Goal: Check status: Check status

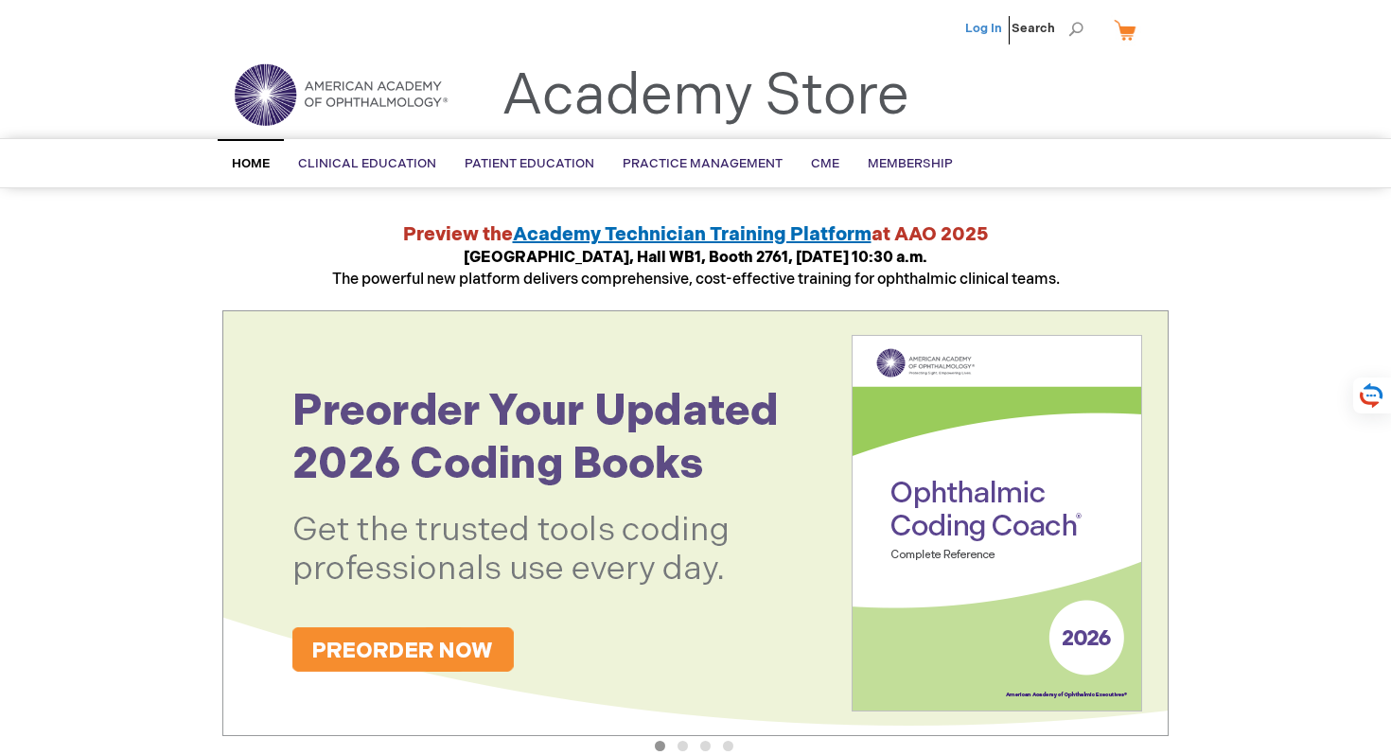
click at [990, 32] on link "Log In" at bounding box center [983, 28] width 37 height 15
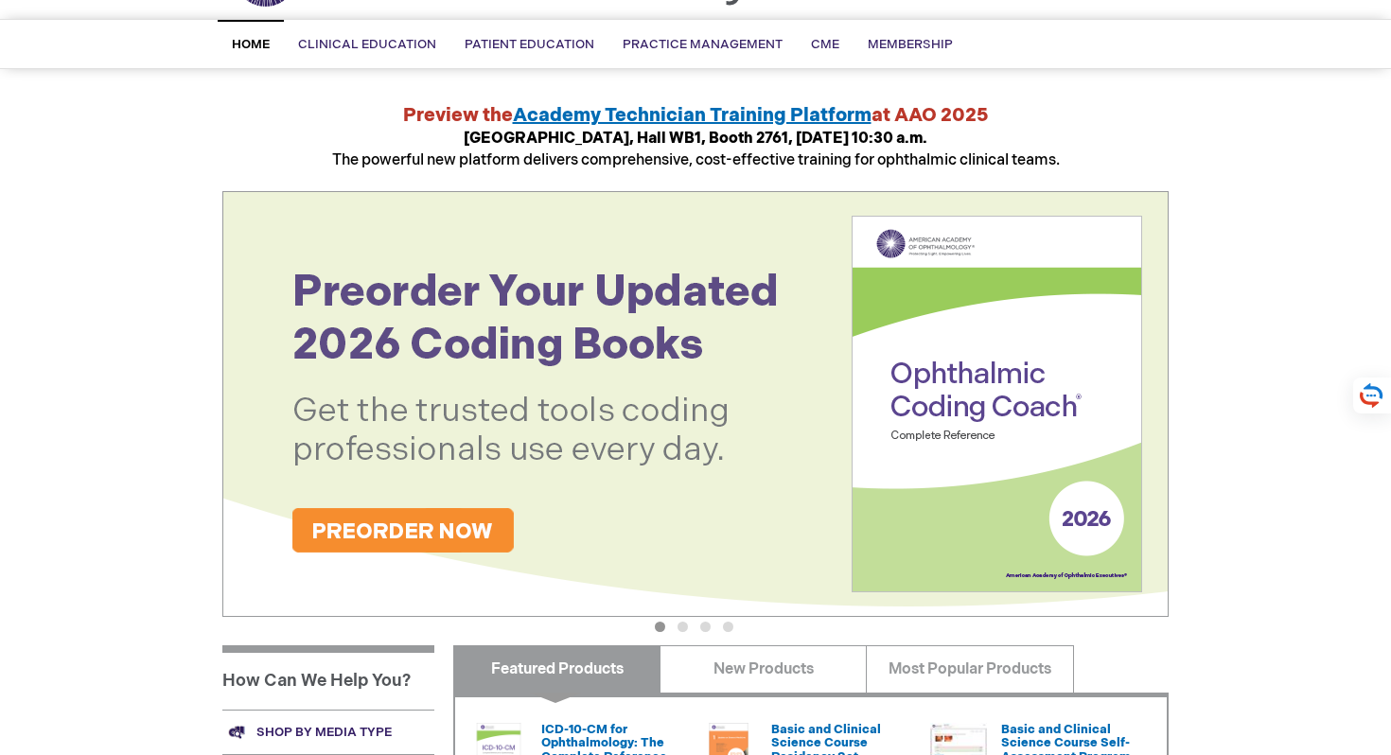
scroll to position [115, 0]
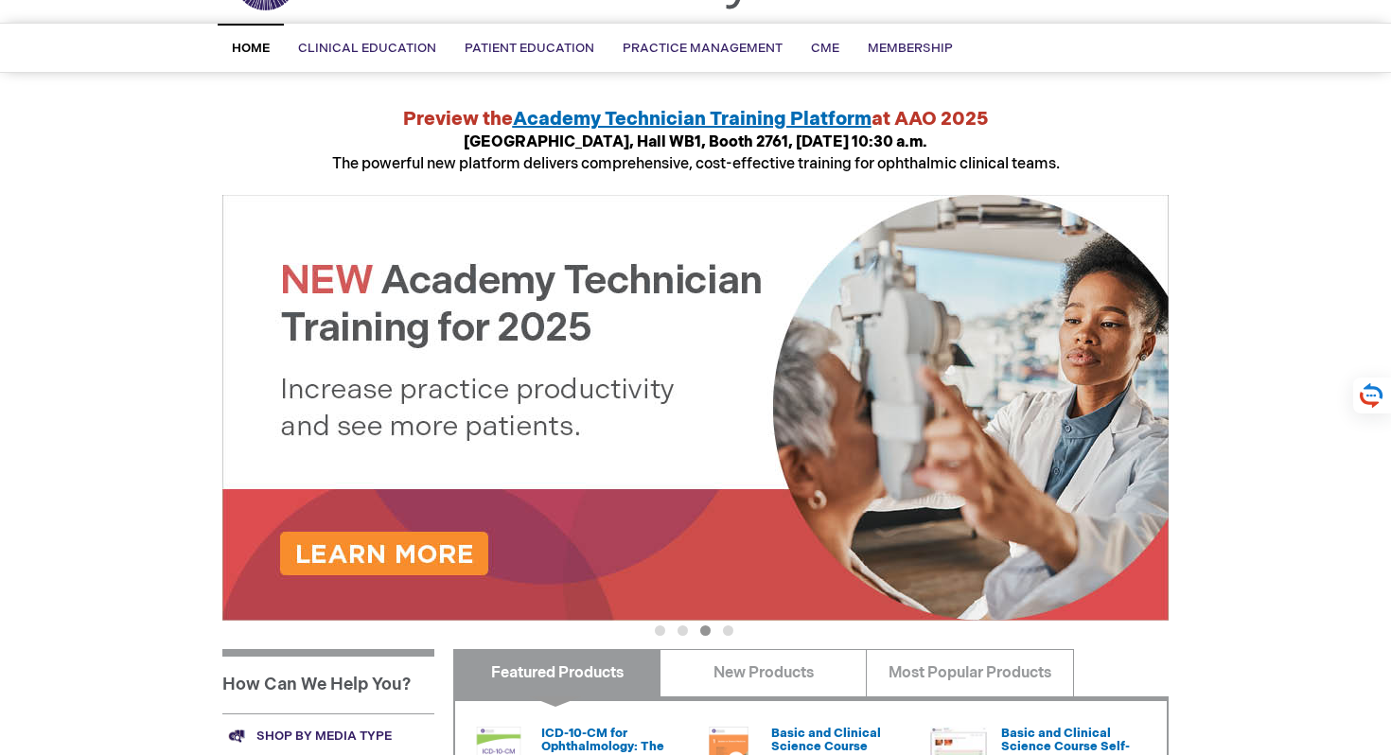
click at [649, 117] on span "Academy Technician Training Platform" at bounding box center [692, 119] width 359 height 23
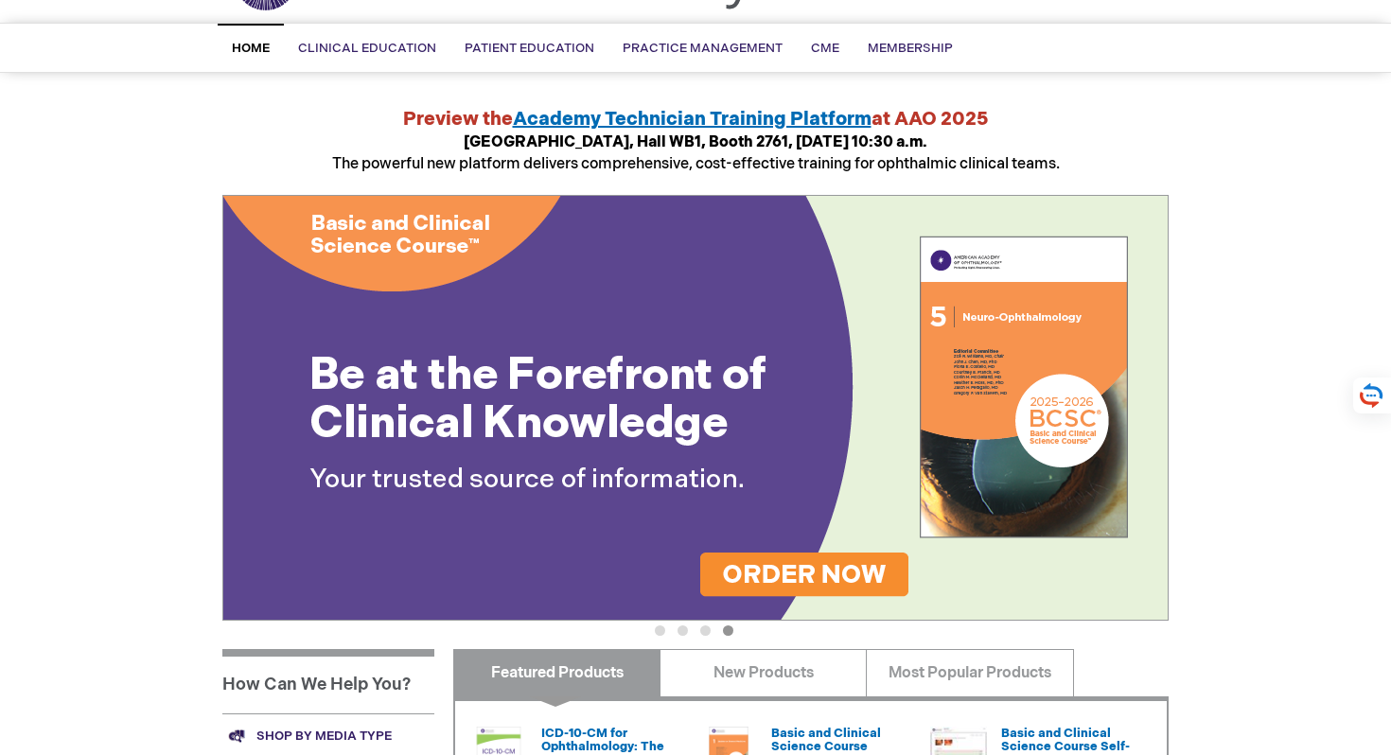
scroll to position [0, 0]
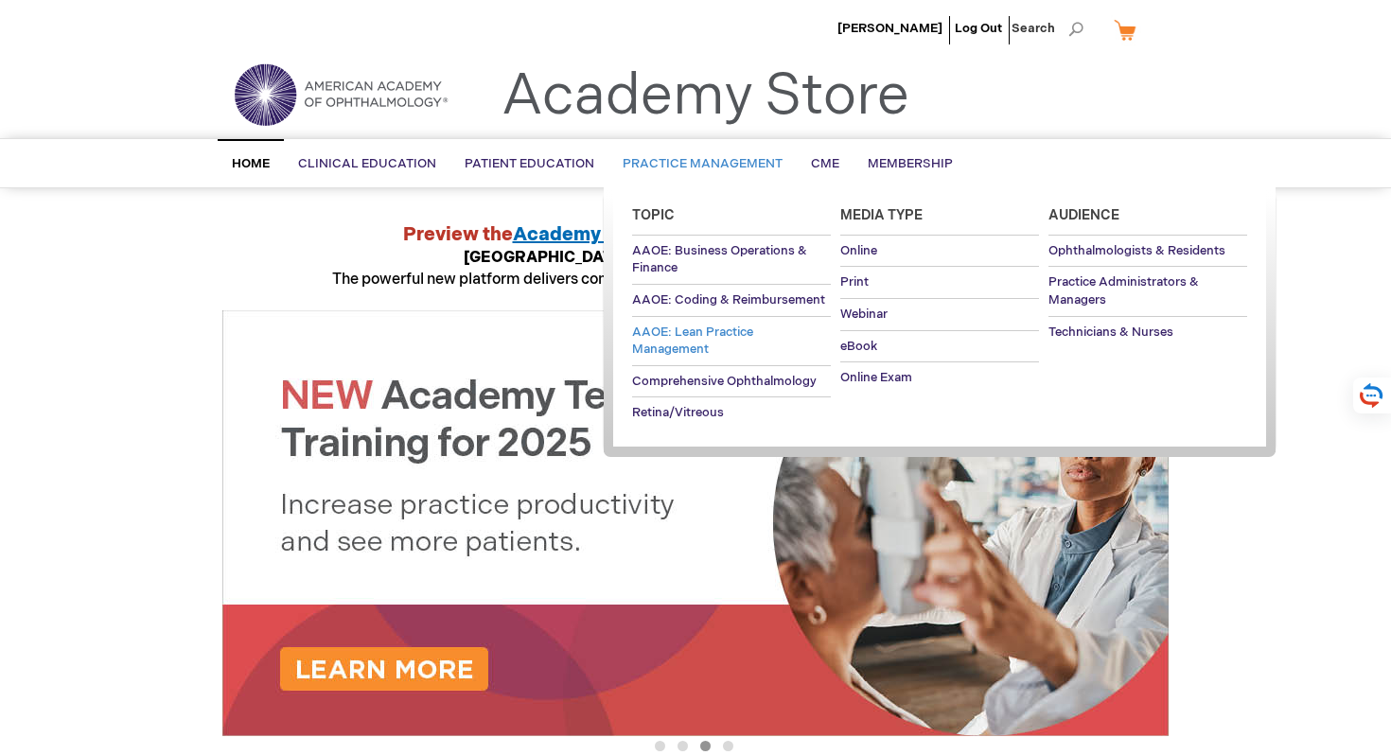
click at [680, 336] on span "AAOE: Lean Practice Management" at bounding box center [692, 340] width 121 height 33
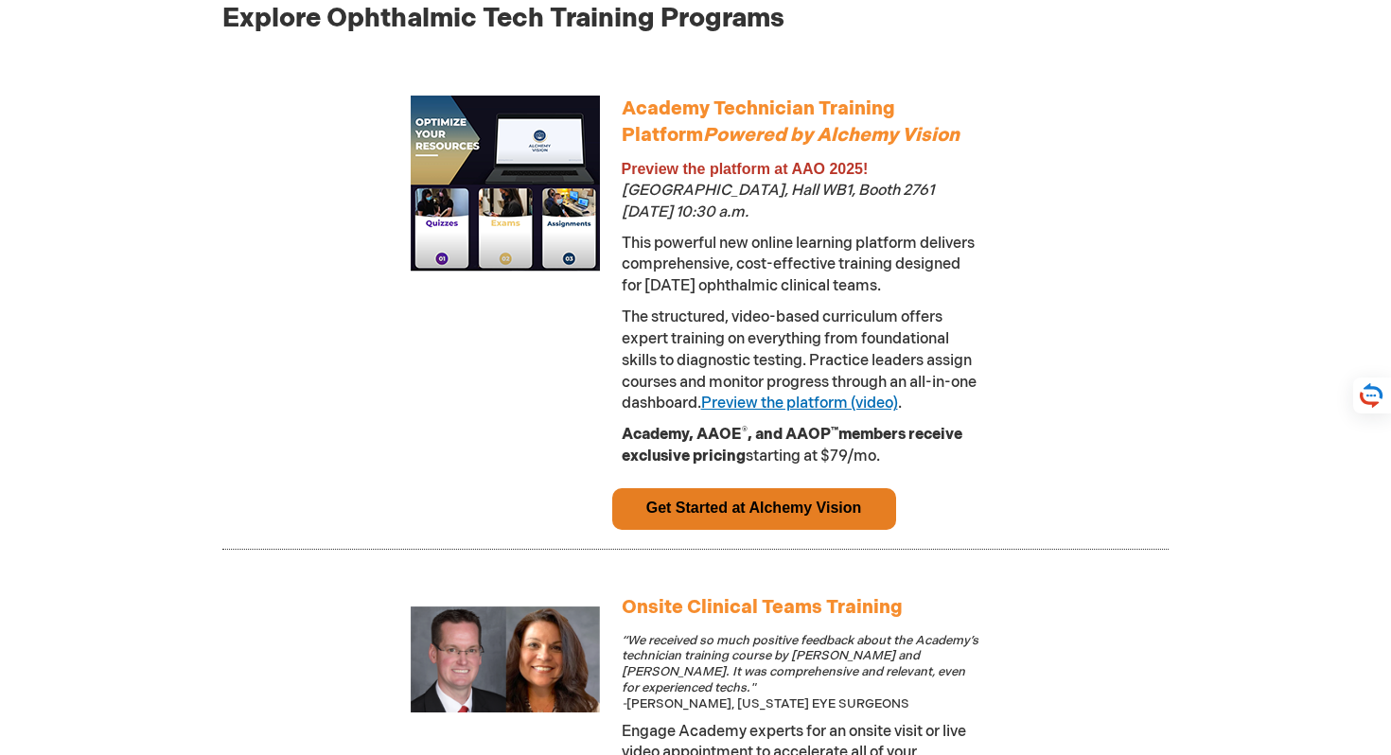
click at [849, 407] on link "Preview the platform (video)" at bounding box center [799, 403] width 197 height 18
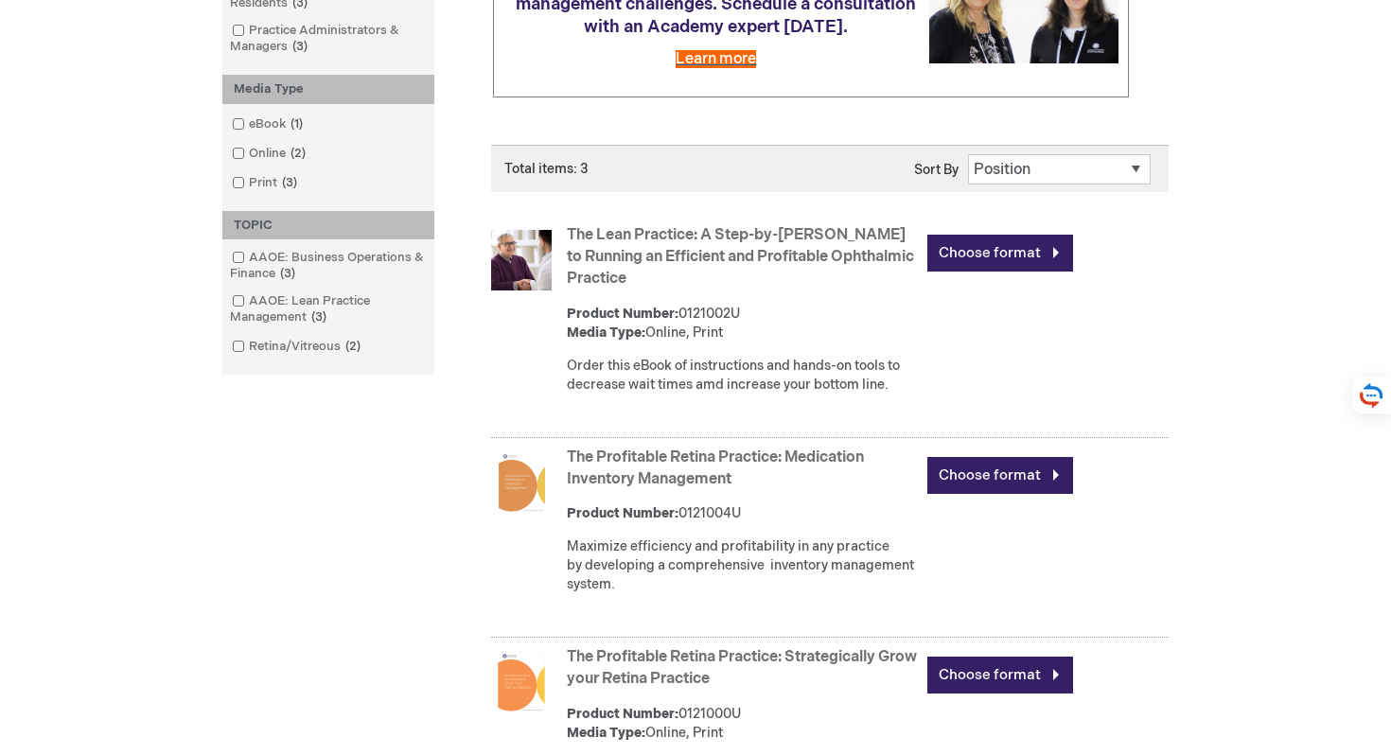
scroll to position [384, 0]
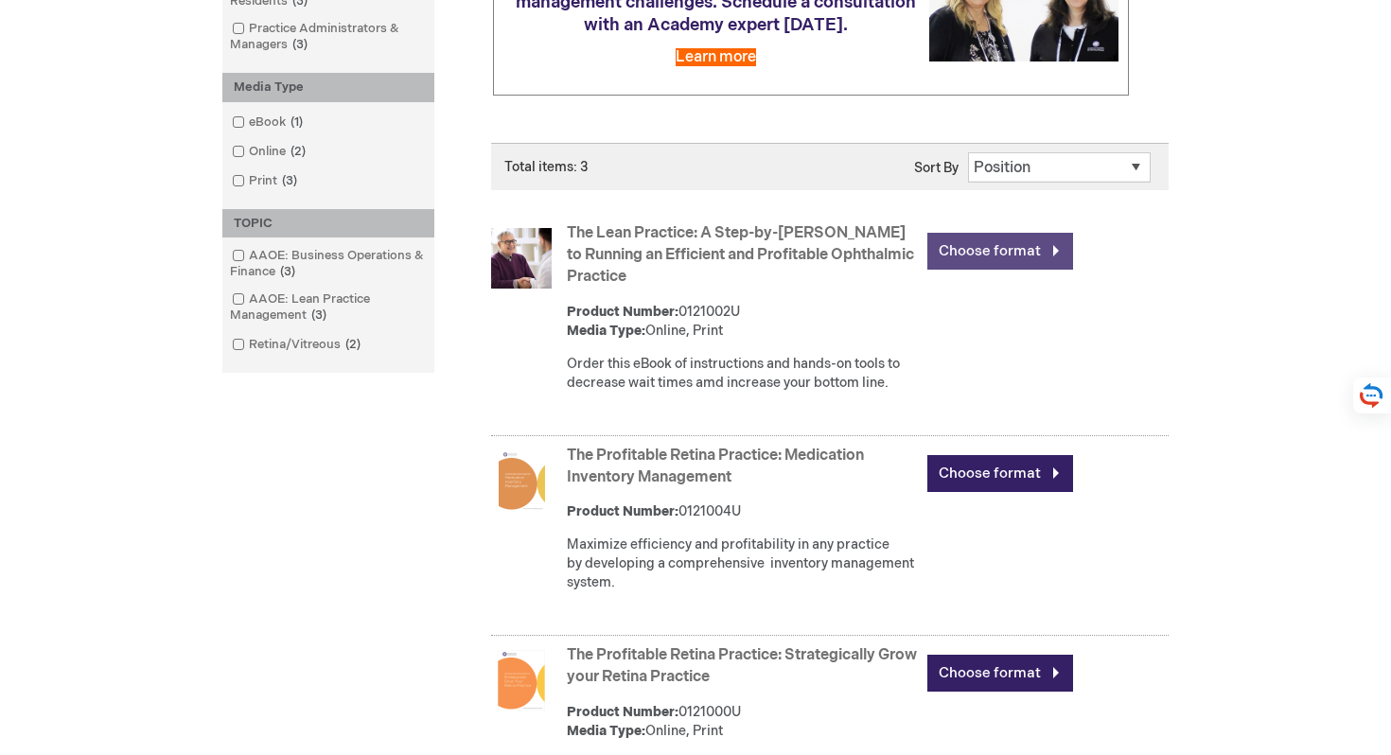
click at [980, 270] on link "Choose format" at bounding box center [1000, 251] width 146 height 37
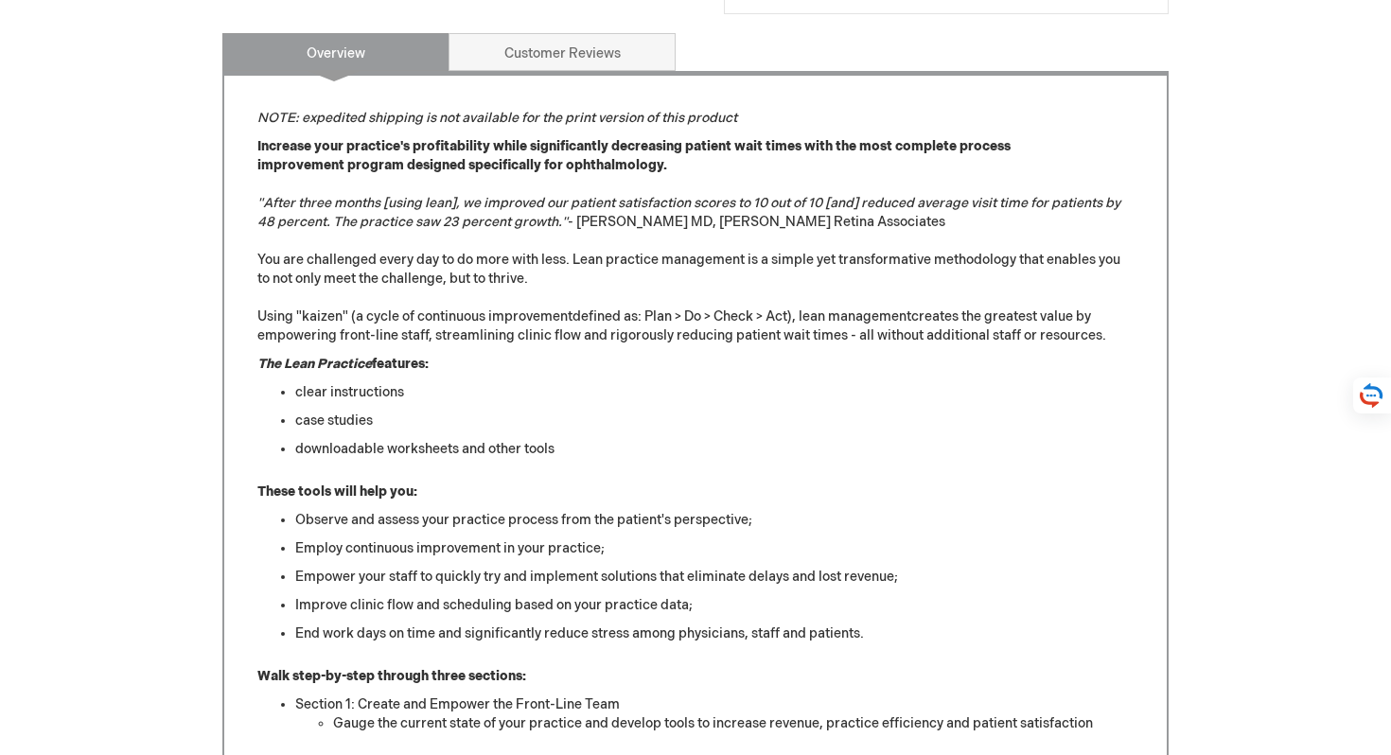
scroll to position [794, 0]
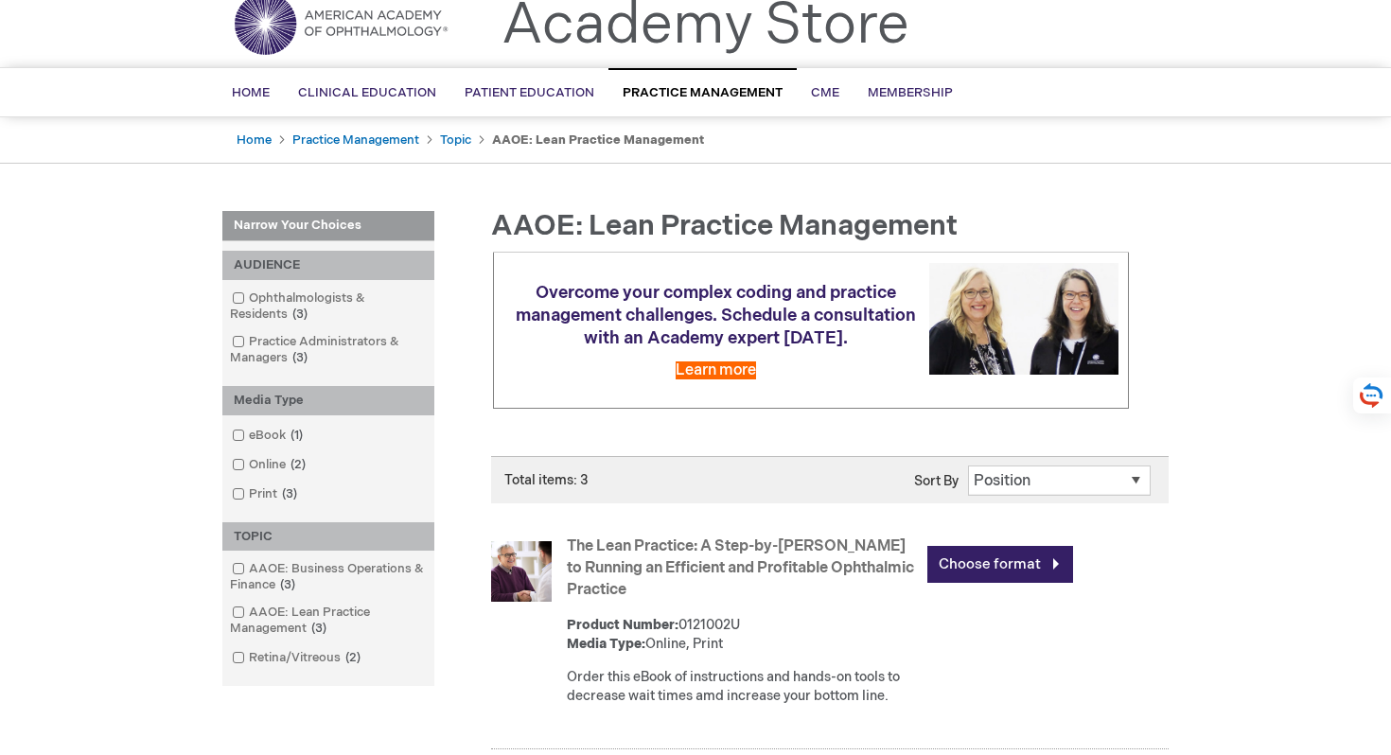
scroll to position [30, 0]
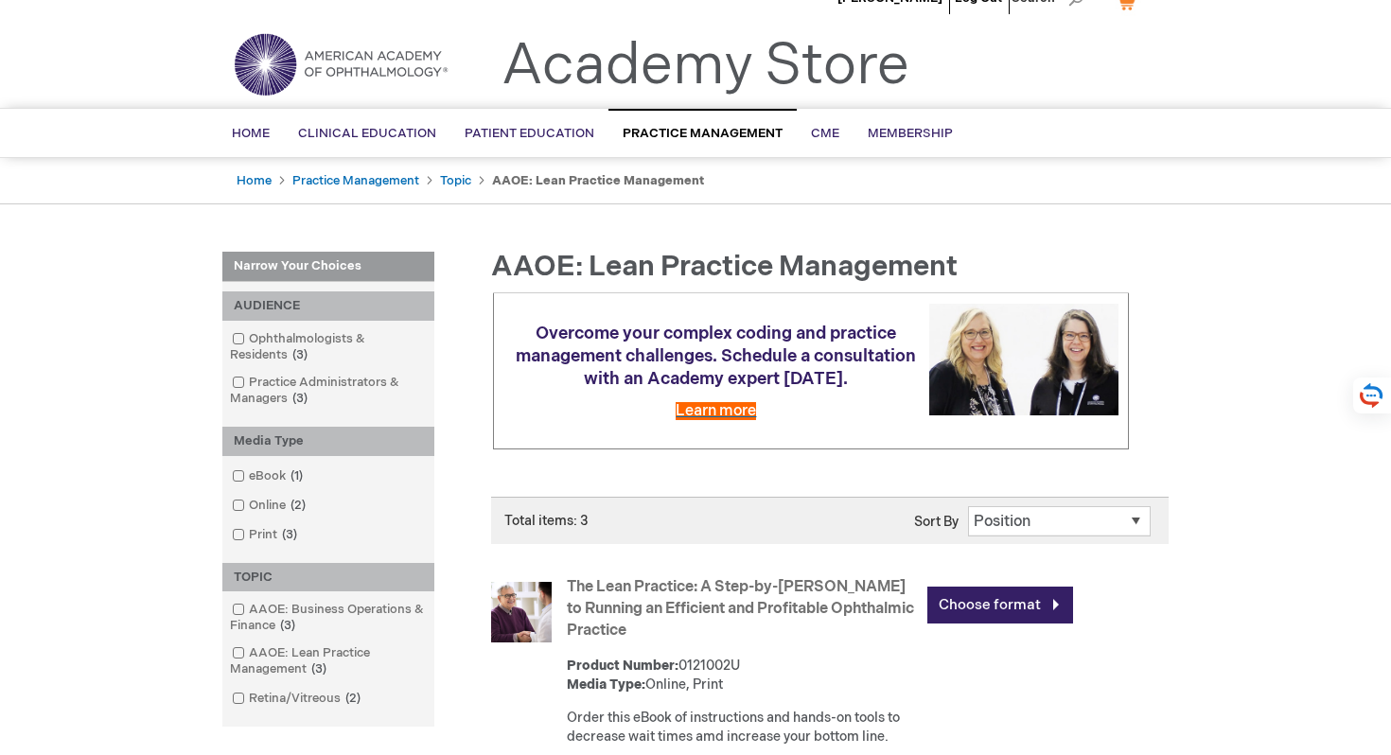
click at [692, 406] on span "Learn more" at bounding box center [715, 411] width 80 height 18
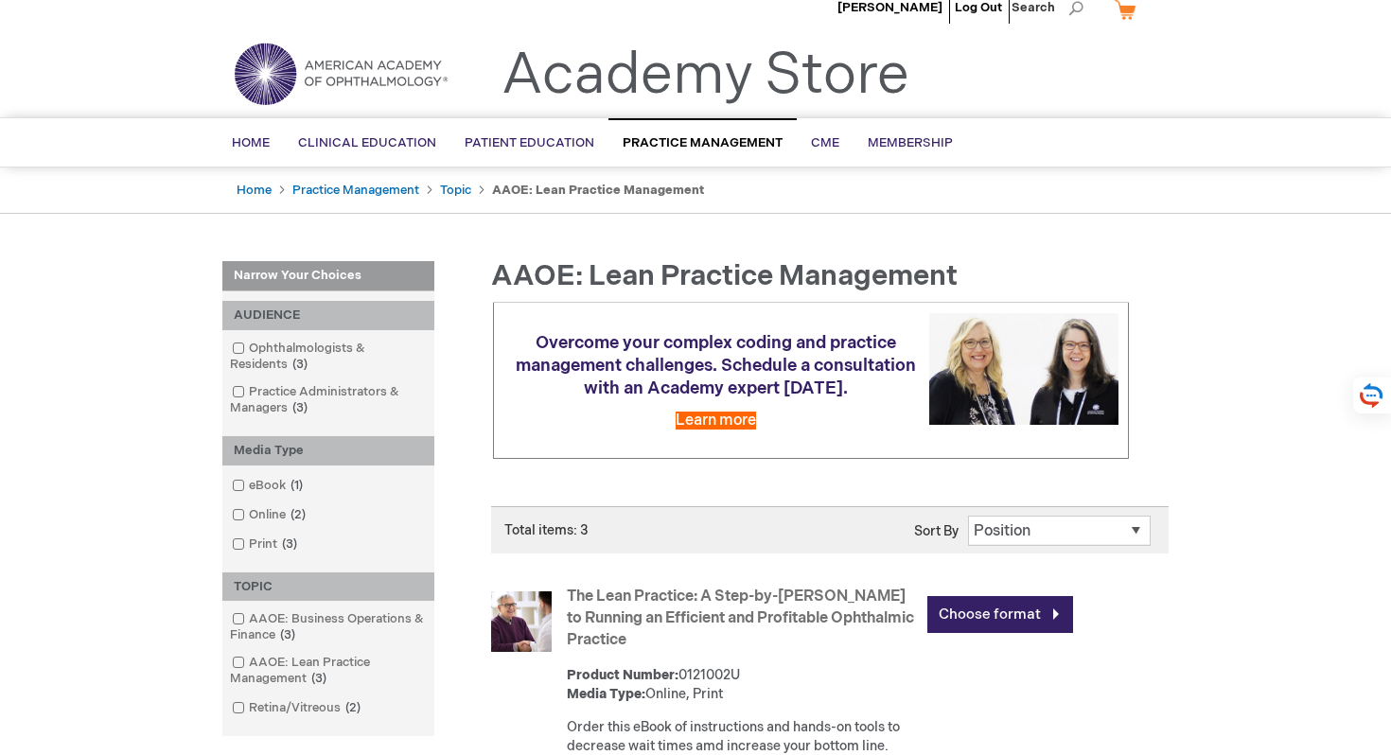
scroll to position [0, 0]
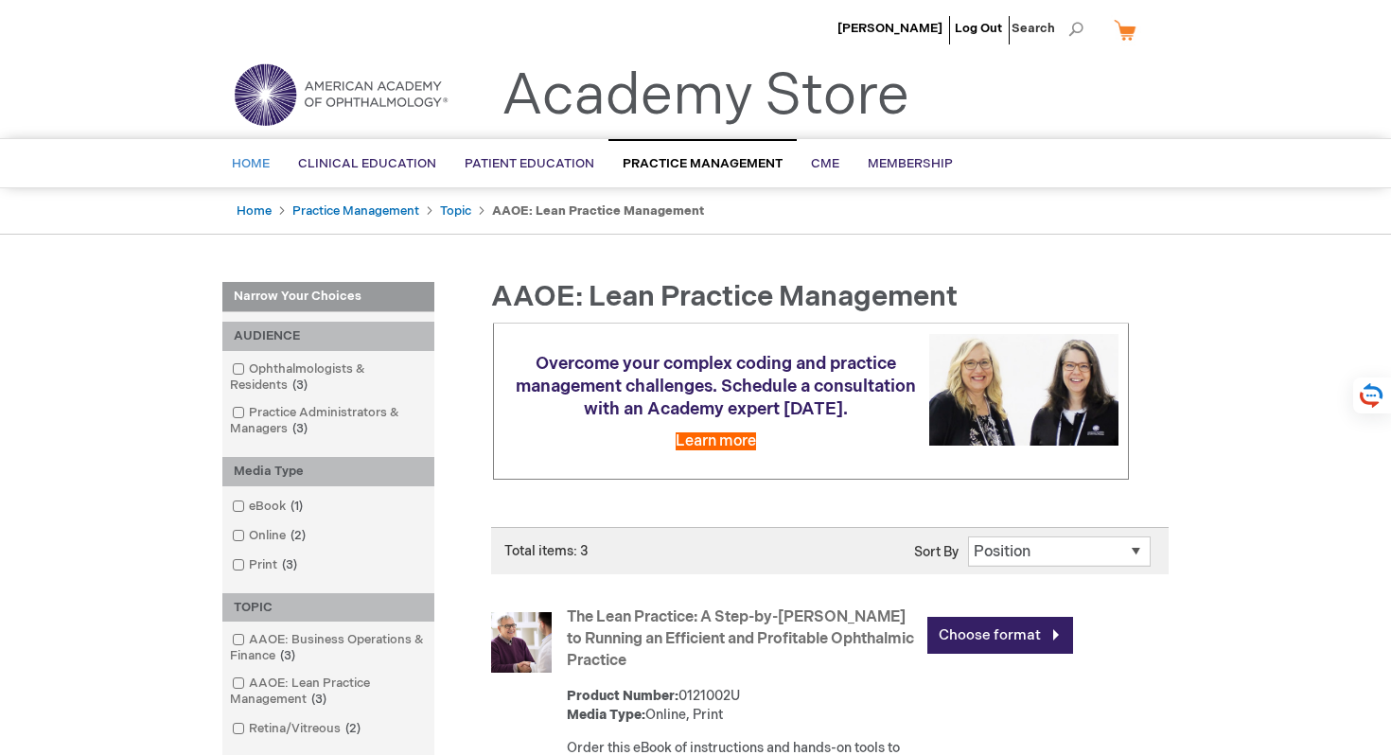
click at [256, 165] on span "Home" at bounding box center [251, 163] width 38 height 15
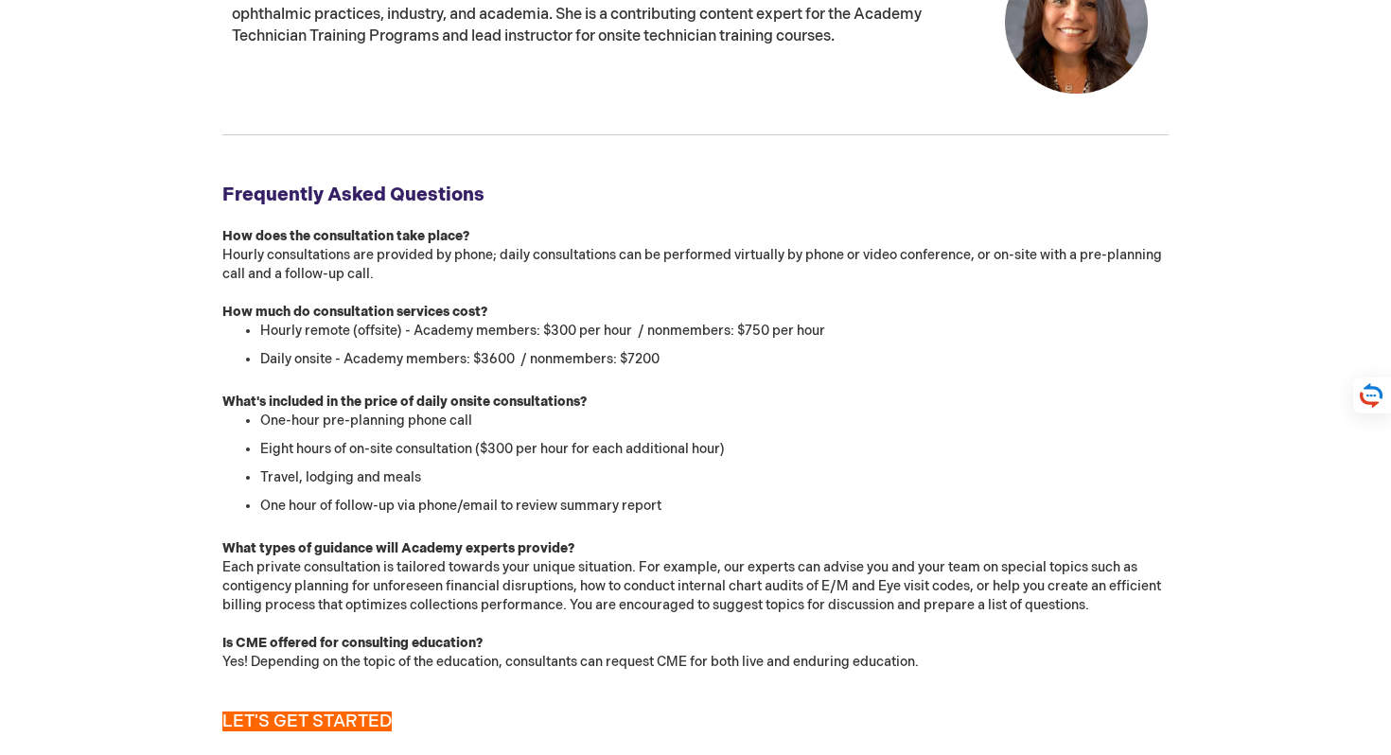
scroll to position [1865, 0]
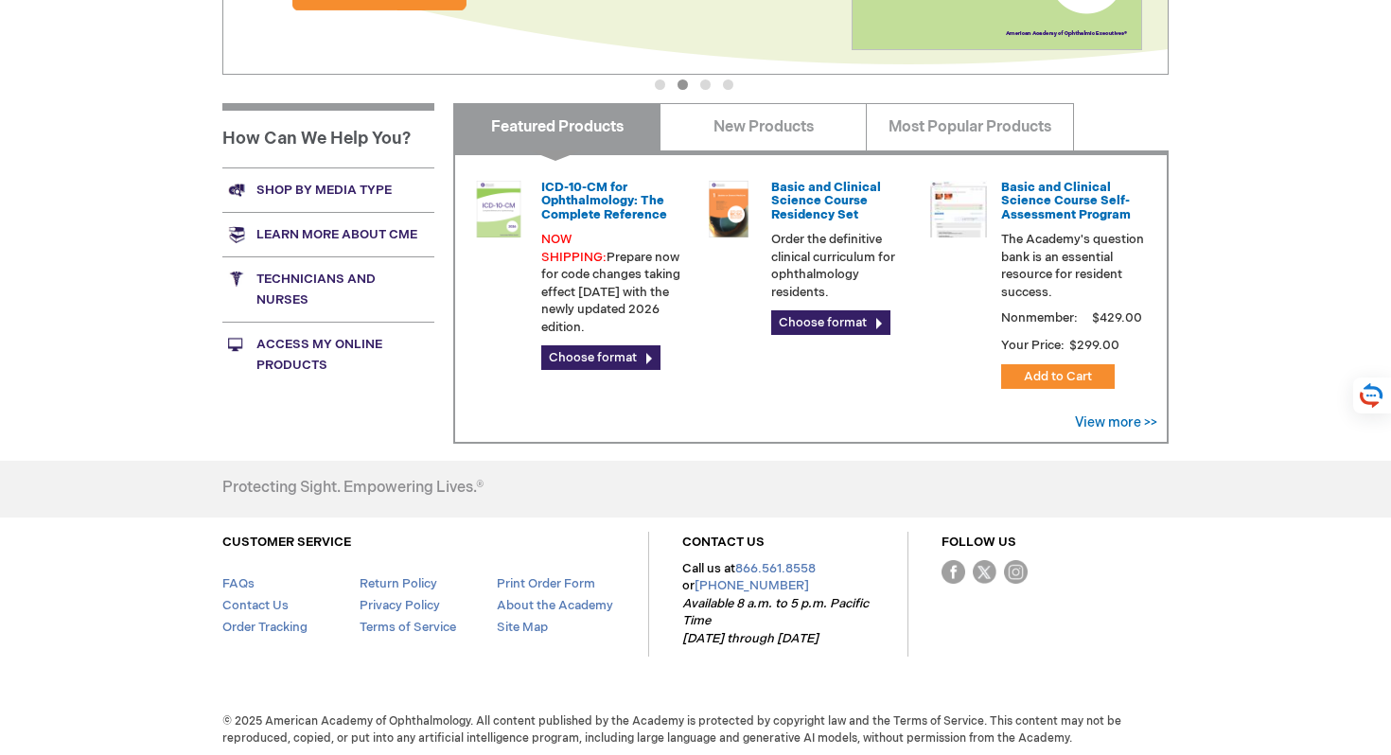
scroll to position [663, 0]
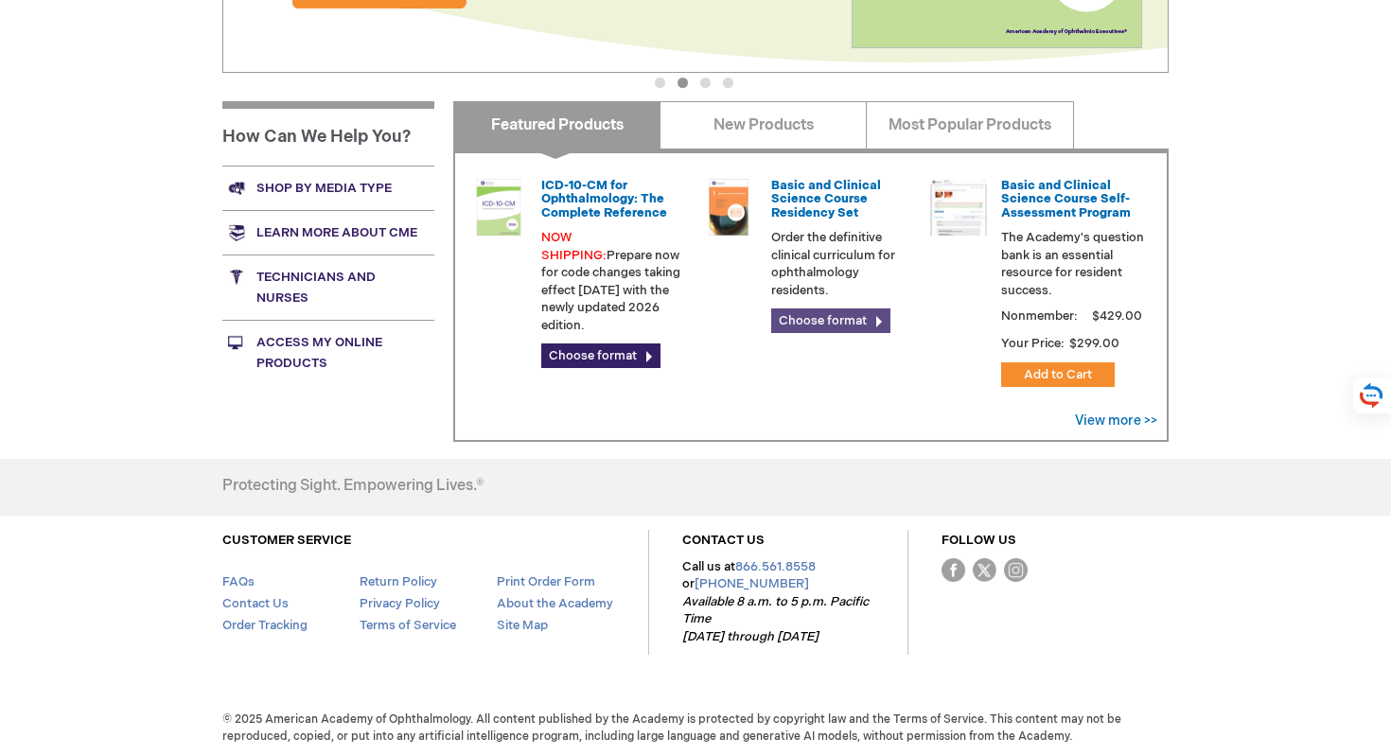
click at [812, 324] on link "Choose format" at bounding box center [830, 320] width 119 height 25
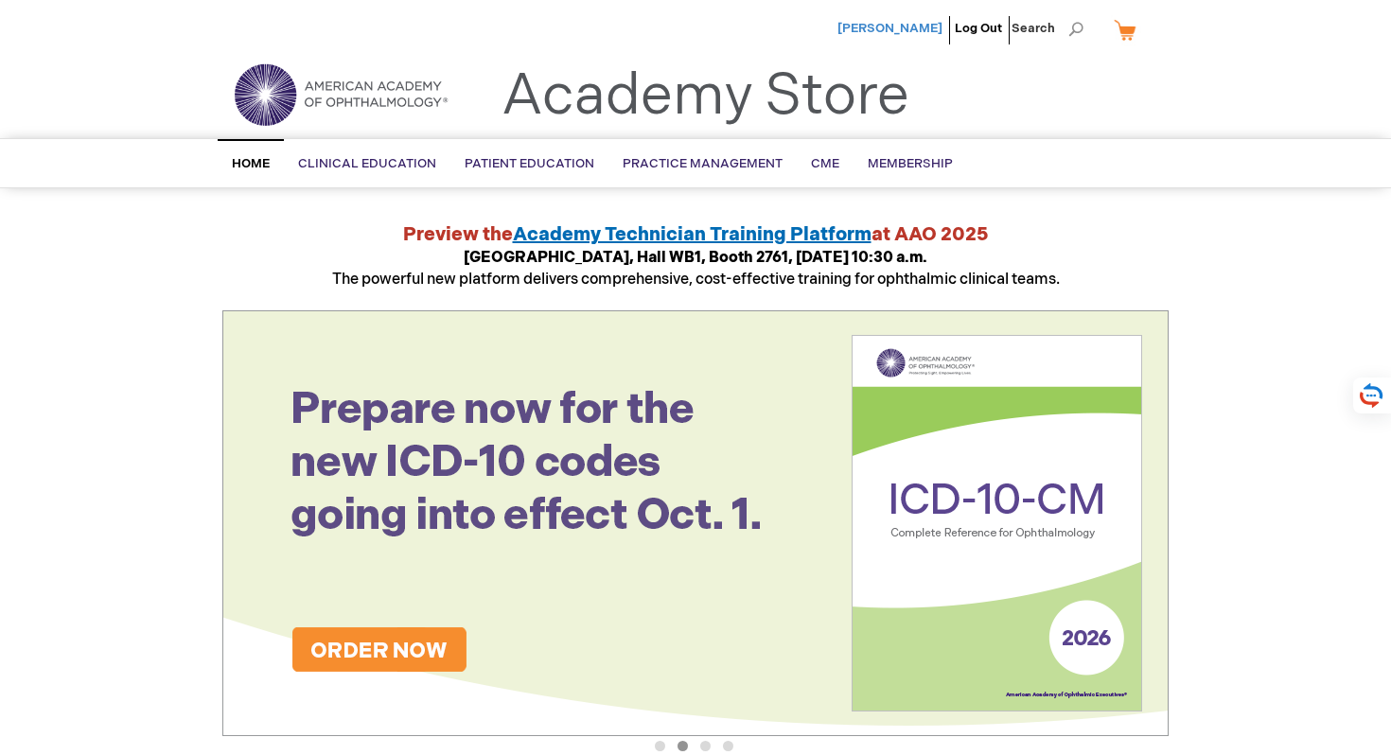
click at [893, 26] on span "[PERSON_NAME]" at bounding box center [889, 28] width 105 height 15
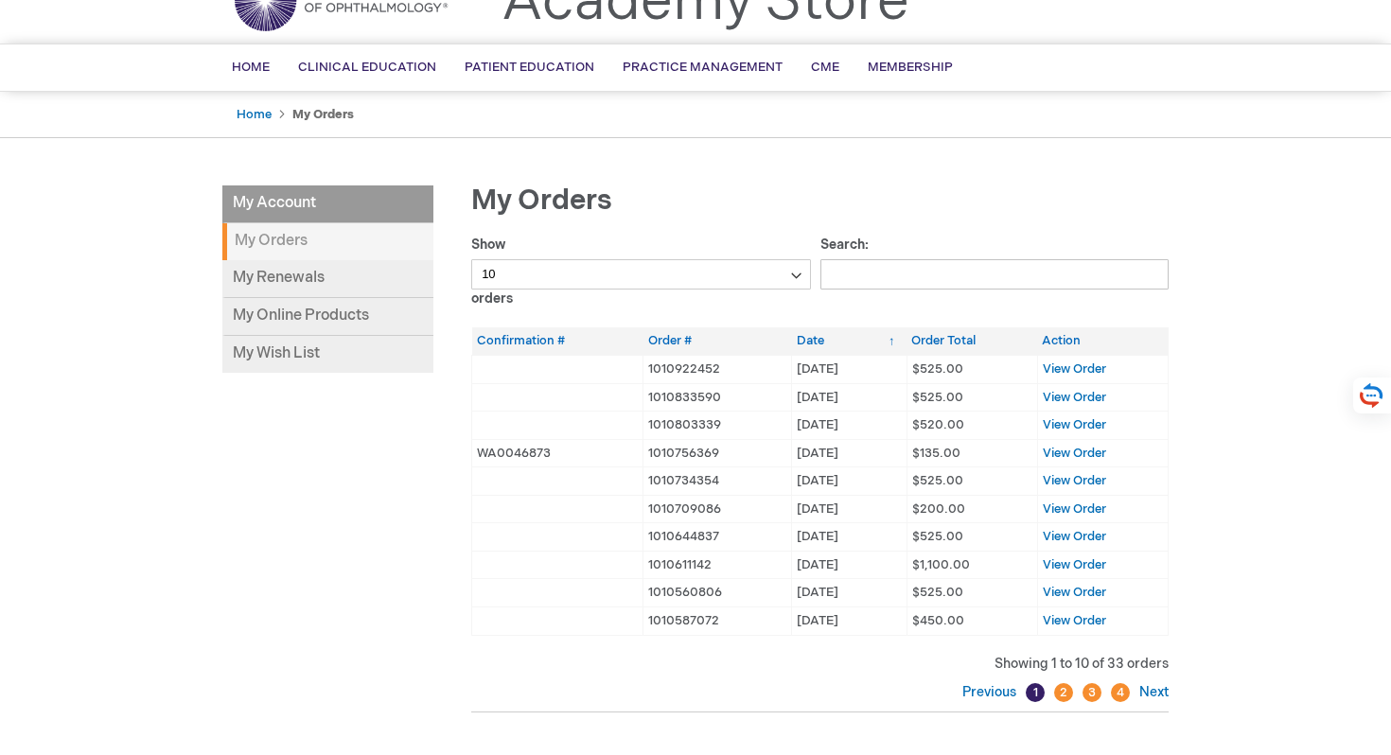
scroll to position [97, 0]
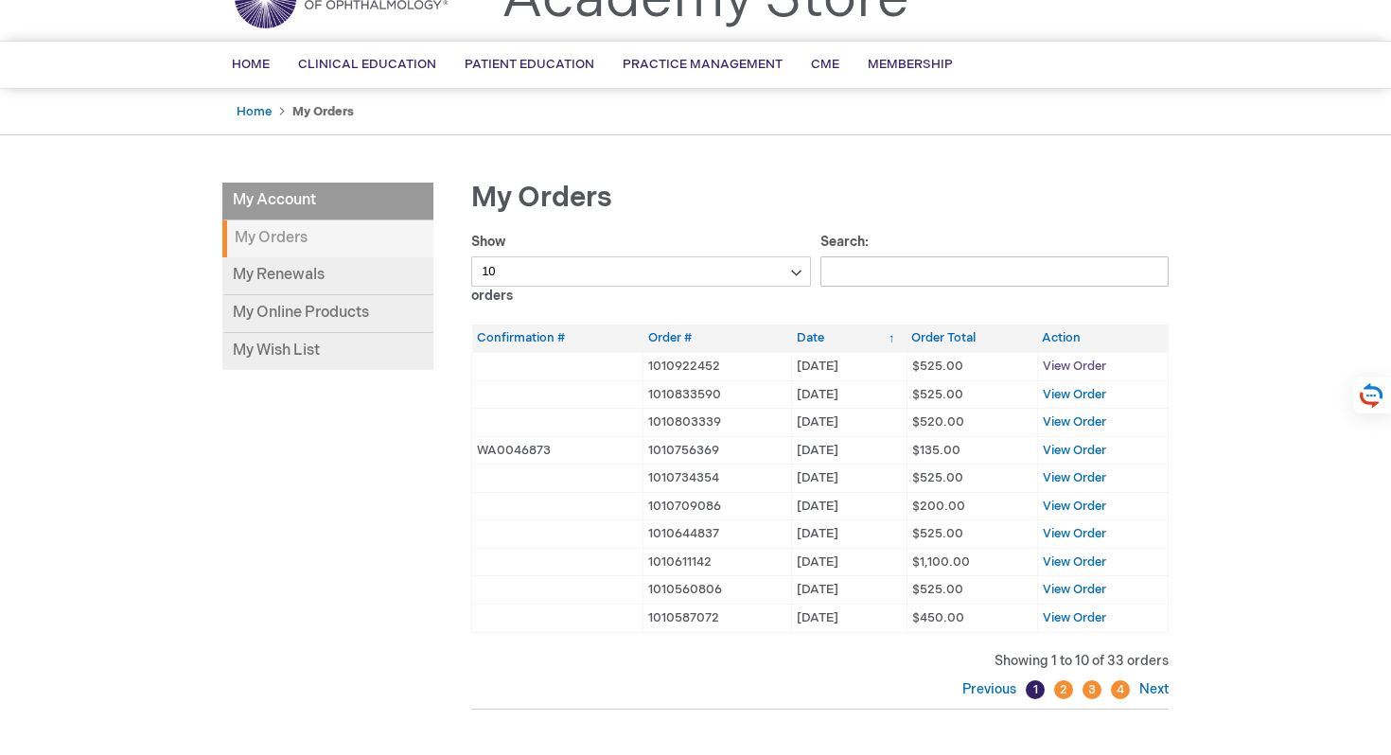
click at [1076, 361] on span "View Order" at bounding box center [1074, 366] width 63 height 15
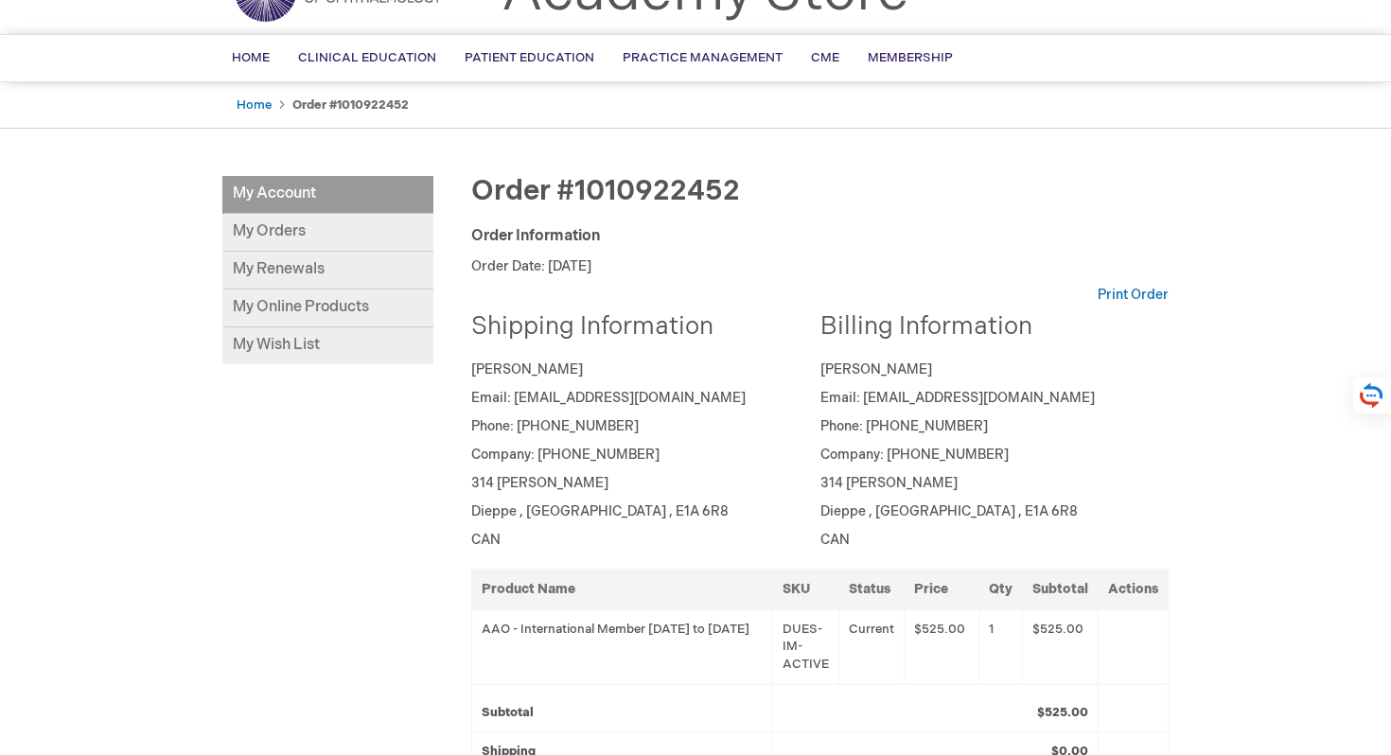
scroll to position [106, 0]
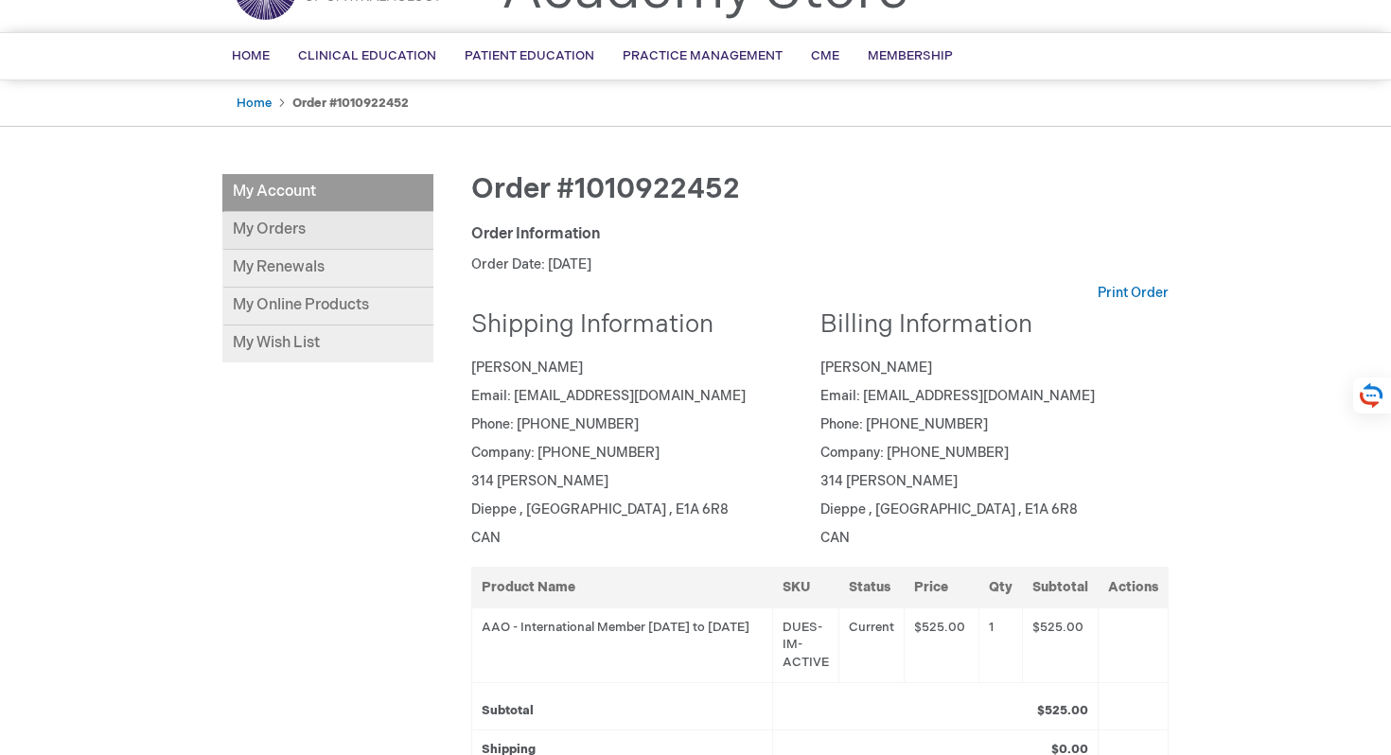
click at [290, 234] on link "My Orders" at bounding box center [327, 231] width 211 height 38
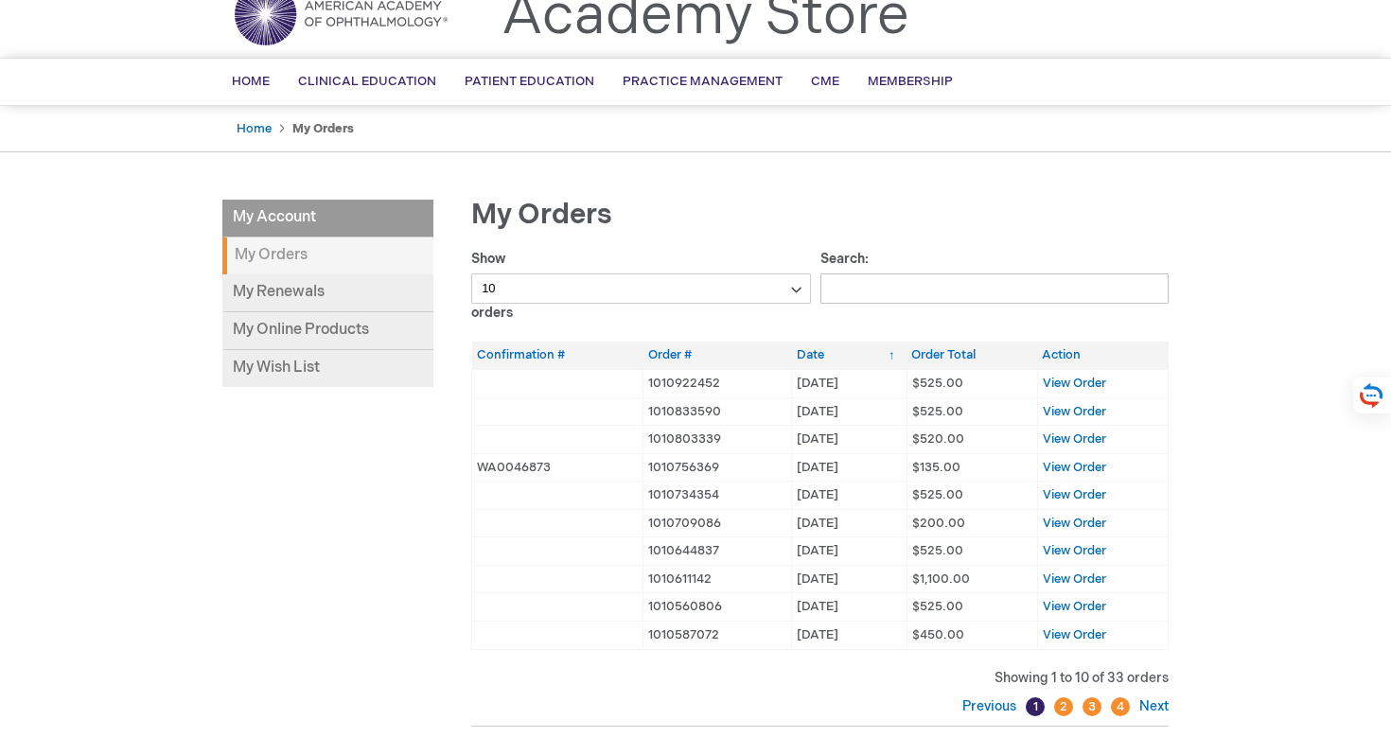
scroll to position [82, 0]
click at [1067, 380] on span "View Order" at bounding box center [1074, 381] width 63 height 15
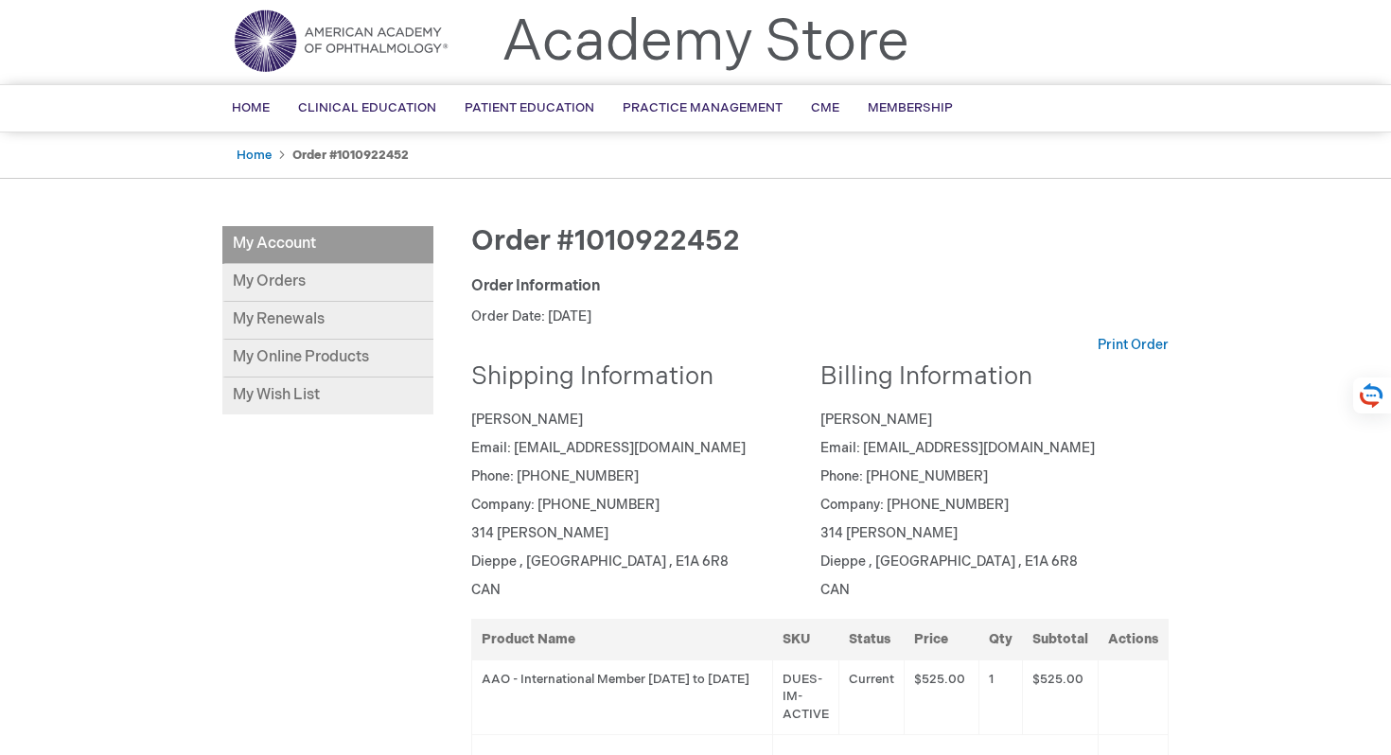
scroll to position [48, 0]
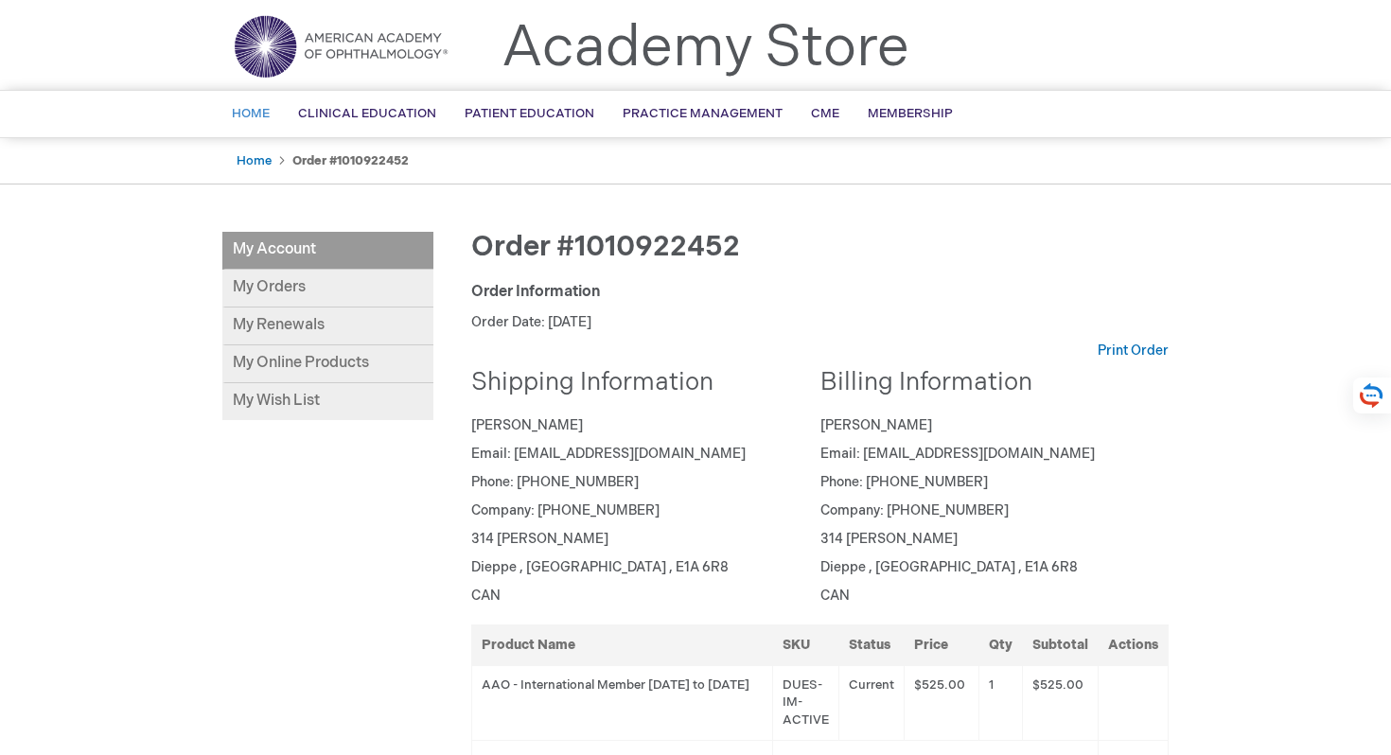
click at [252, 109] on span "Home" at bounding box center [251, 113] width 38 height 15
click at [256, 127] on link "Home" at bounding box center [251, 114] width 66 height 46
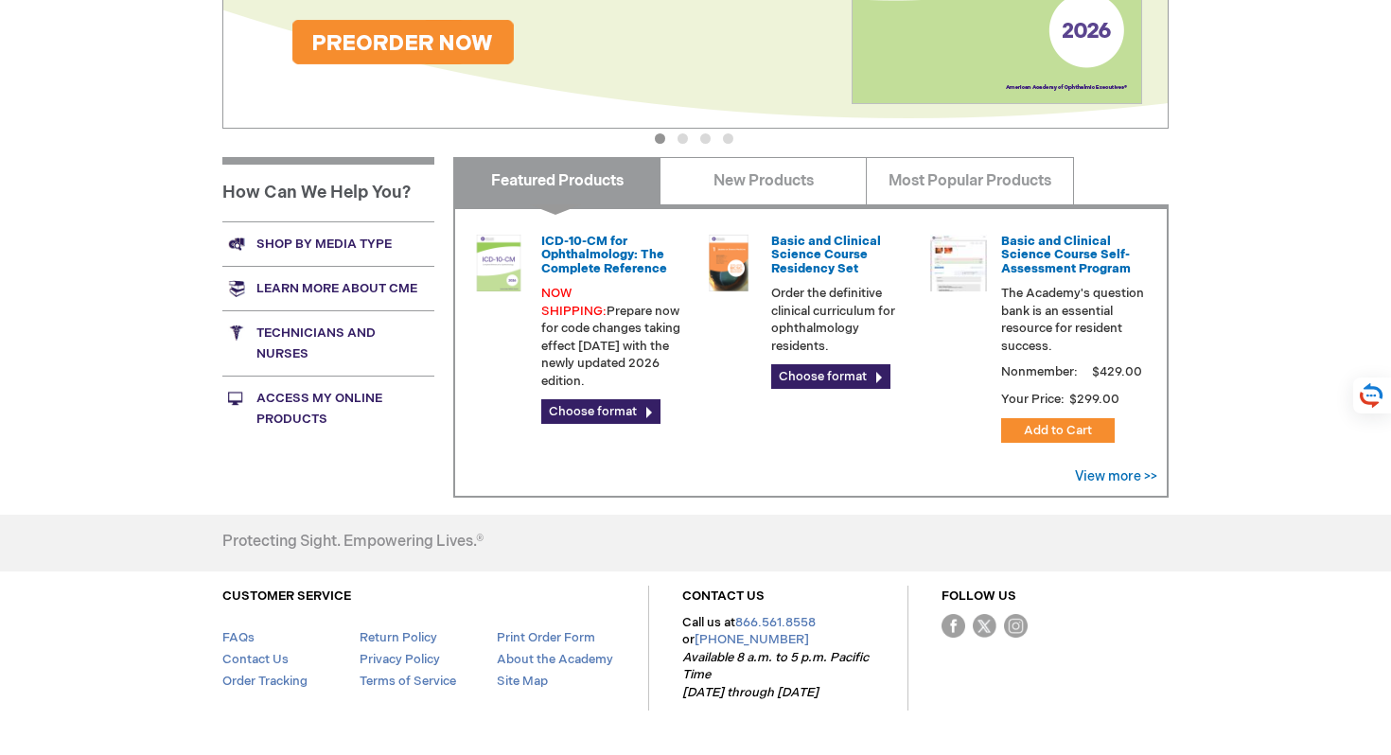
scroll to position [605, 0]
